Goal: Transaction & Acquisition: Purchase product/service

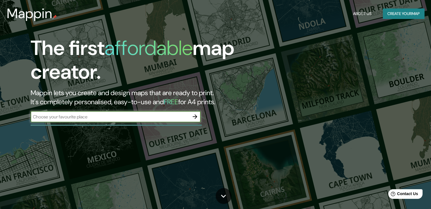
click at [121, 118] on input "text" at bounding box center [110, 117] width 159 height 7
type input "[GEOGRAPHIC_DATA]"
click at [134, 115] on input "[GEOGRAPHIC_DATA]" at bounding box center [110, 117] width 159 height 7
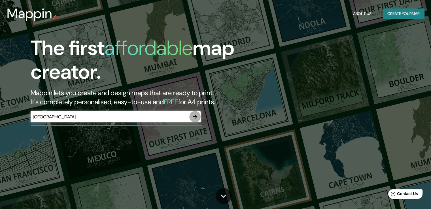
click at [196, 117] on icon "button" at bounding box center [195, 116] width 5 height 5
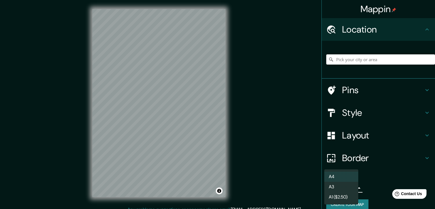
click at [351, 187] on body "Mappin Location Pins Style Layout Border Choose a border. Hint : you can make l…" at bounding box center [217, 104] width 435 height 209
click at [344, 175] on li "A4" at bounding box center [341, 177] width 34 height 10
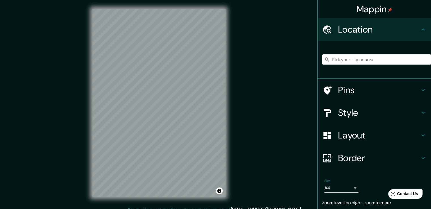
click at [347, 58] on input "Pick your city or area" at bounding box center [376, 59] width 109 height 10
type input "[GEOGRAPHIC_DATA], provincia de [GEOGRAPHIC_DATA], [GEOGRAPHIC_DATA]"
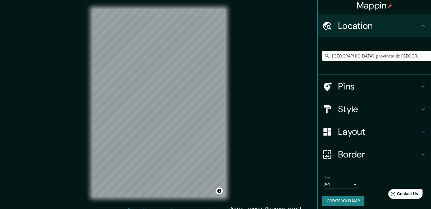
scroll to position [7, 0]
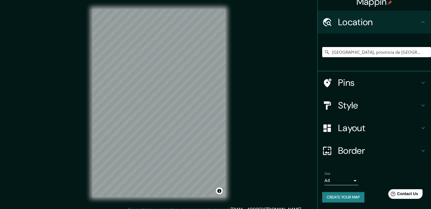
click at [420, 129] on icon at bounding box center [422, 128] width 7 height 7
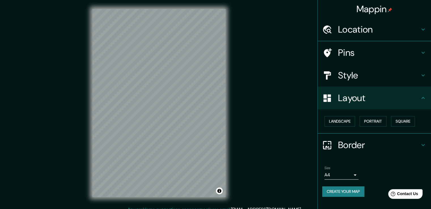
scroll to position [0, 0]
click at [342, 120] on button "Landscape" at bounding box center [339, 121] width 31 height 10
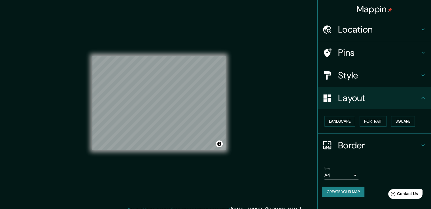
click at [423, 74] on icon at bounding box center [422, 75] width 7 height 7
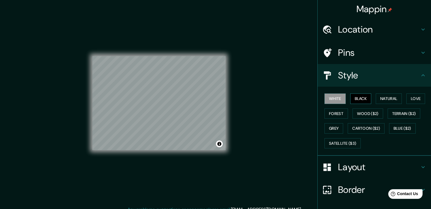
click at [354, 98] on button "Black" at bounding box center [360, 98] width 21 height 10
click at [332, 101] on button "White" at bounding box center [334, 98] width 21 height 10
click at [392, 99] on button "Natural" at bounding box center [389, 98] width 26 height 10
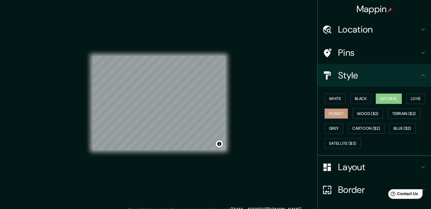
click at [337, 118] on button "Forest" at bounding box center [336, 113] width 24 height 10
click at [332, 129] on button "Grey" at bounding box center [333, 128] width 19 height 10
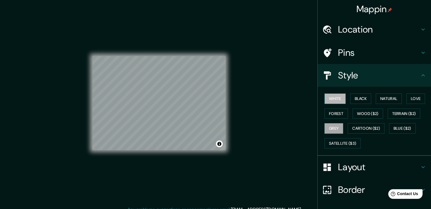
click at [334, 99] on button "White" at bounding box center [334, 98] width 21 height 10
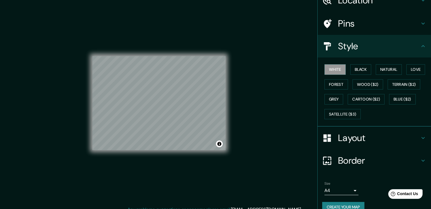
scroll to position [39, 0]
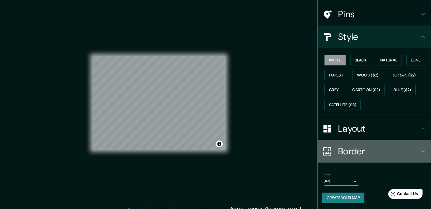
click at [420, 150] on icon at bounding box center [422, 151] width 7 height 7
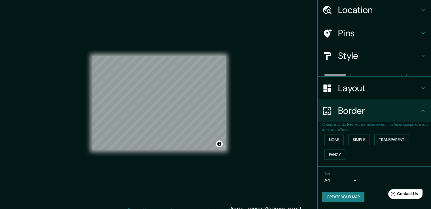
scroll to position [10, 0]
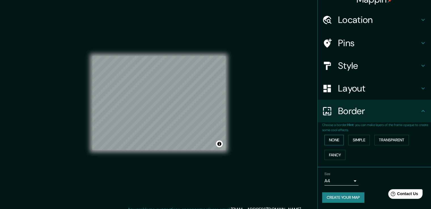
click at [327, 137] on button "None" at bounding box center [333, 140] width 19 height 10
click at [334, 141] on button "None" at bounding box center [333, 140] width 19 height 10
click at [144, 106] on div at bounding box center [144, 105] width 5 height 5
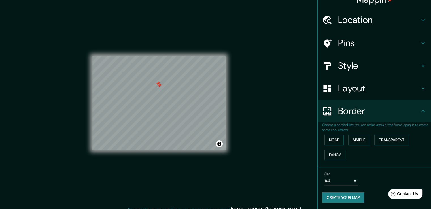
click at [159, 85] on div at bounding box center [157, 83] width 5 height 5
click at [159, 85] on div at bounding box center [159, 85] width 5 height 5
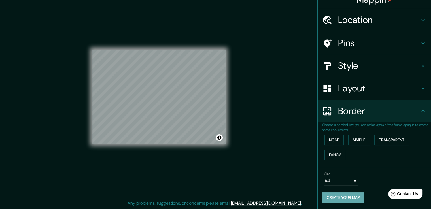
click at [348, 200] on button "Create your map" at bounding box center [343, 197] width 42 height 10
click at [393, 139] on button "Transparent" at bounding box center [391, 140] width 35 height 10
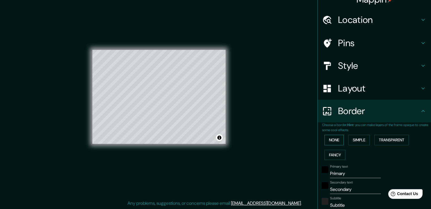
click at [333, 137] on button "None" at bounding box center [333, 140] width 19 height 10
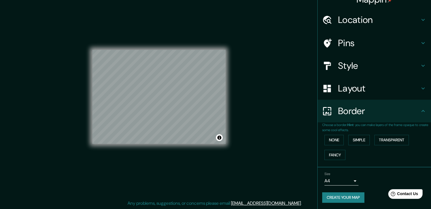
click at [348, 192] on button "Create your map" at bounding box center [343, 197] width 42 height 10
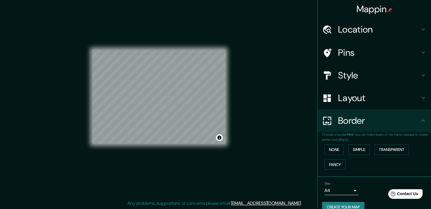
scroll to position [10, 0]
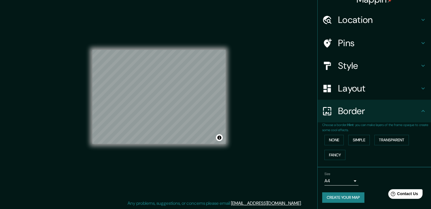
click at [349, 195] on button "Create your map" at bounding box center [343, 197] width 42 height 10
drag, startPoint x: 341, startPoint y: 200, endPoint x: 174, endPoint y: 177, distance: 168.1
click at [174, 177] on div "© Mapbox © OpenStreetMap Improve this map" at bounding box center [158, 97] width 133 height 188
click at [220, 137] on button "Toggle attribution" at bounding box center [219, 137] width 7 height 7
click at [243, 164] on div "Mappin Location [GEOGRAPHIC_DATA], [GEOGRAPHIC_DATA], [GEOGRAPHIC_DATA] [GEOGRA…" at bounding box center [215, 101] width 431 height 215
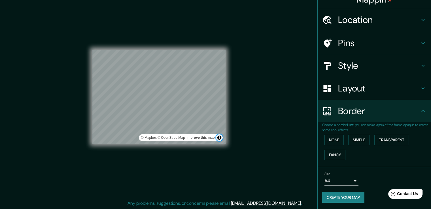
click at [219, 138] on button "Toggle attribution" at bounding box center [219, 137] width 7 height 7
